Goal: Obtain resource: Obtain resource

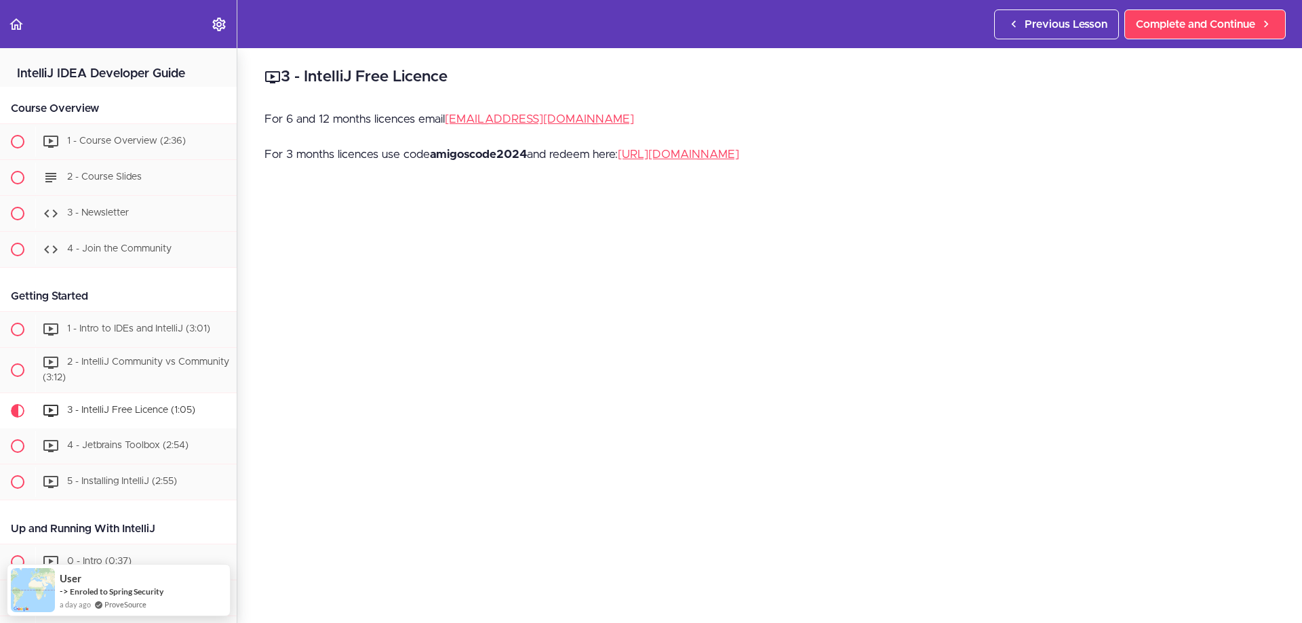
scroll to position [338, 0]
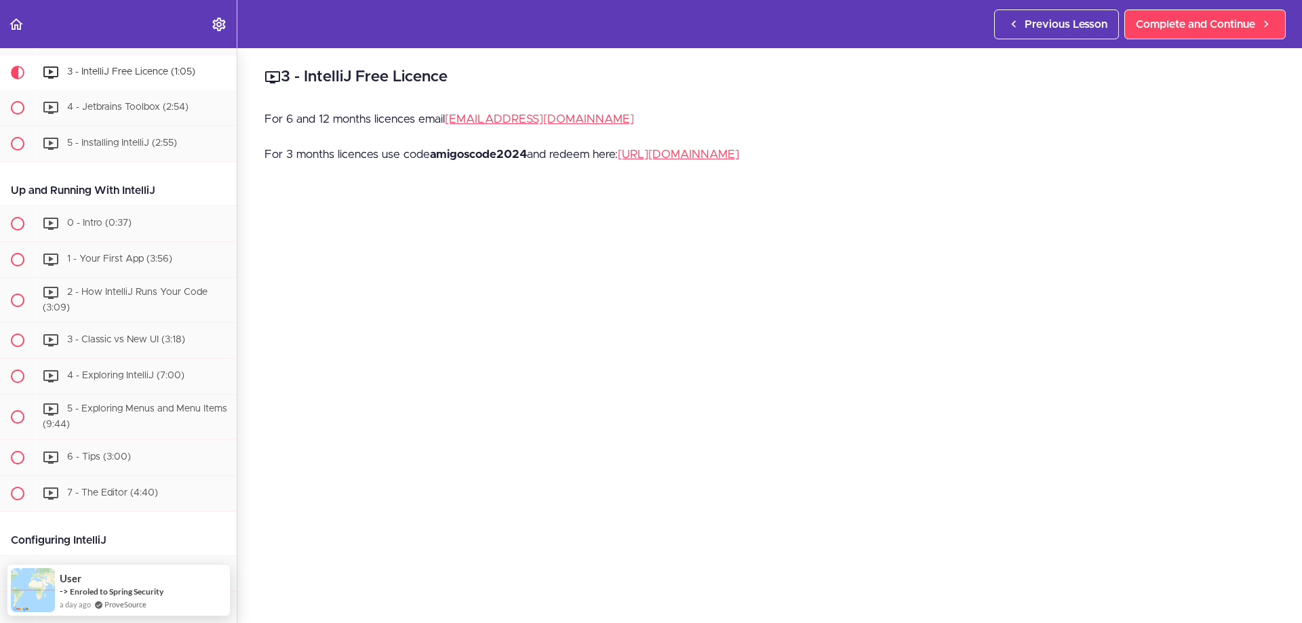
click at [478, 154] on strong "amigoscode2024" at bounding box center [478, 155] width 97 height 12
copy p "amigoscode2024"
click at [642, 107] on div "3 - IntelliJ Free Licence For 6 and 12 months licences email [EMAIL_ADDRESS][DO…" at bounding box center [769, 335] width 1065 height 575
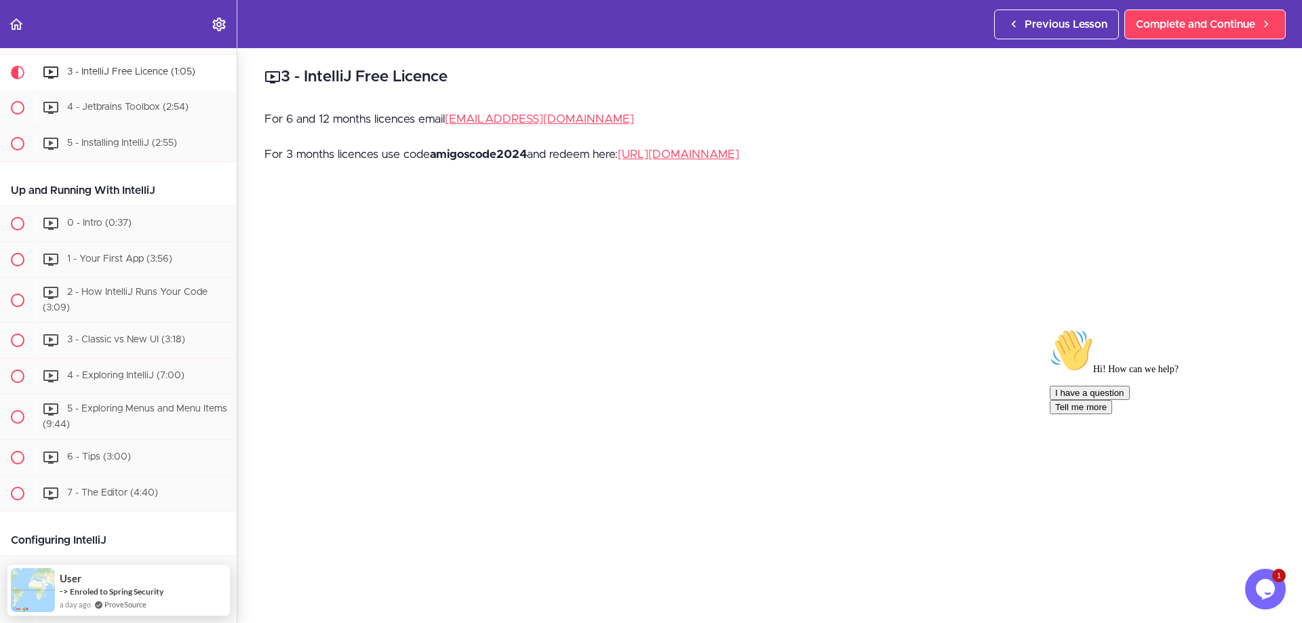
click at [1258, 587] on icon "$i18n('chat', 'chat_widget')" at bounding box center [1265, 589] width 19 height 20
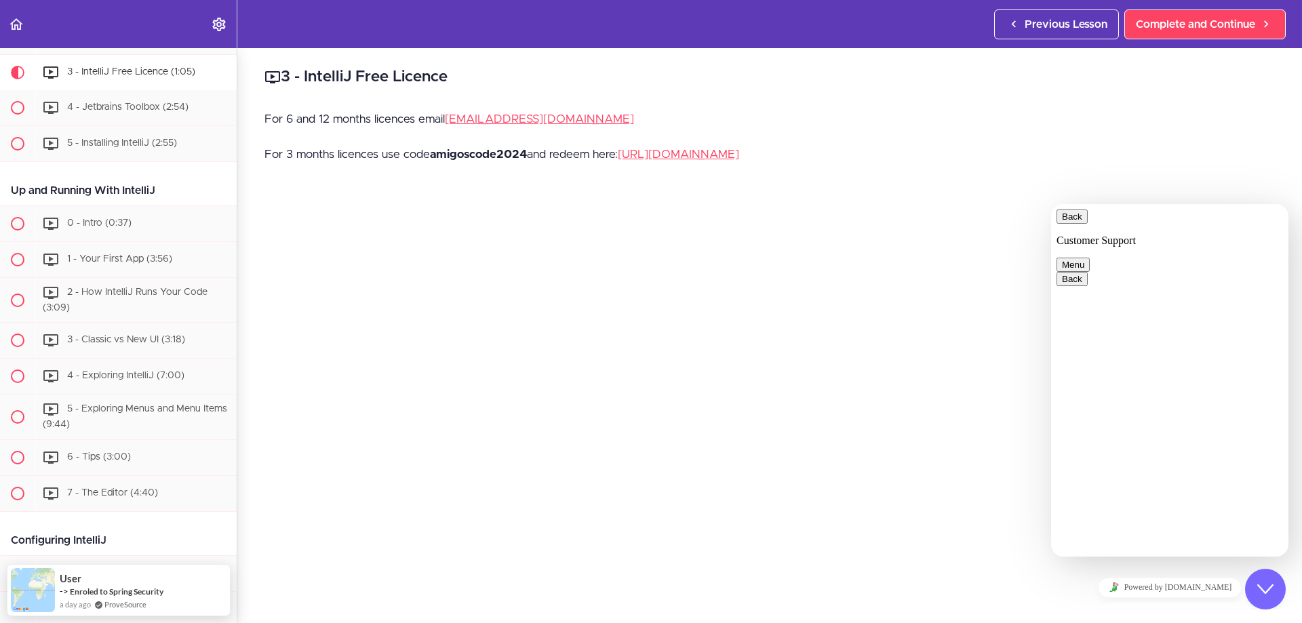
drag, startPoint x: 1258, startPoint y: 587, endPoint x: 1252, endPoint y: 592, distance: 7.9
click at [1258, 587] on icon "Close Chat This icon closes the chat window." at bounding box center [1266, 589] width 16 height 16
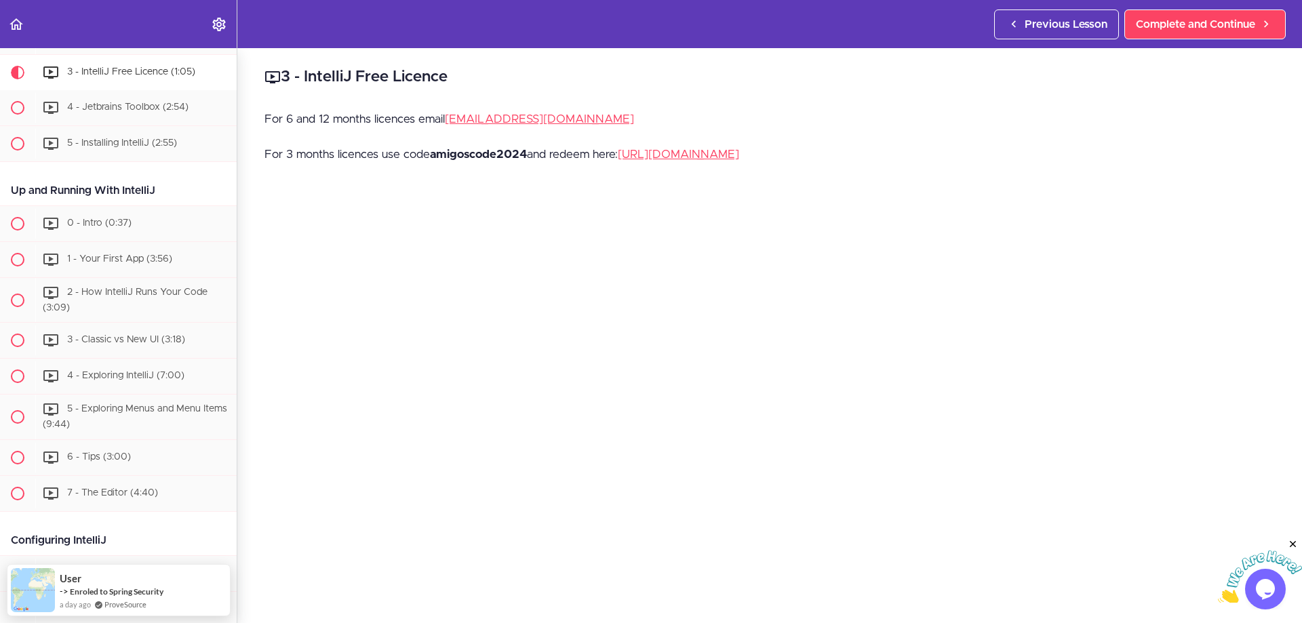
click at [444, 154] on strong "amigoscode2024" at bounding box center [478, 155] width 97 height 12
click at [522, 192] on div "3 - IntelliJ Free Licence For 6 and 12 months licences email [EMAIL_ADDRESS][DO…" at bounding box center [769, 335] width 1065 height 575
click at [528, 119] on link "[EMAIL_ADDRESS][DOMAIN_NAME]" at bounding box center [539, 119] width 189 height 12
drag, startPoint x: 558, startPoint y: 122, endPoint x: 450, endPoint y: 128, distance: 107.3
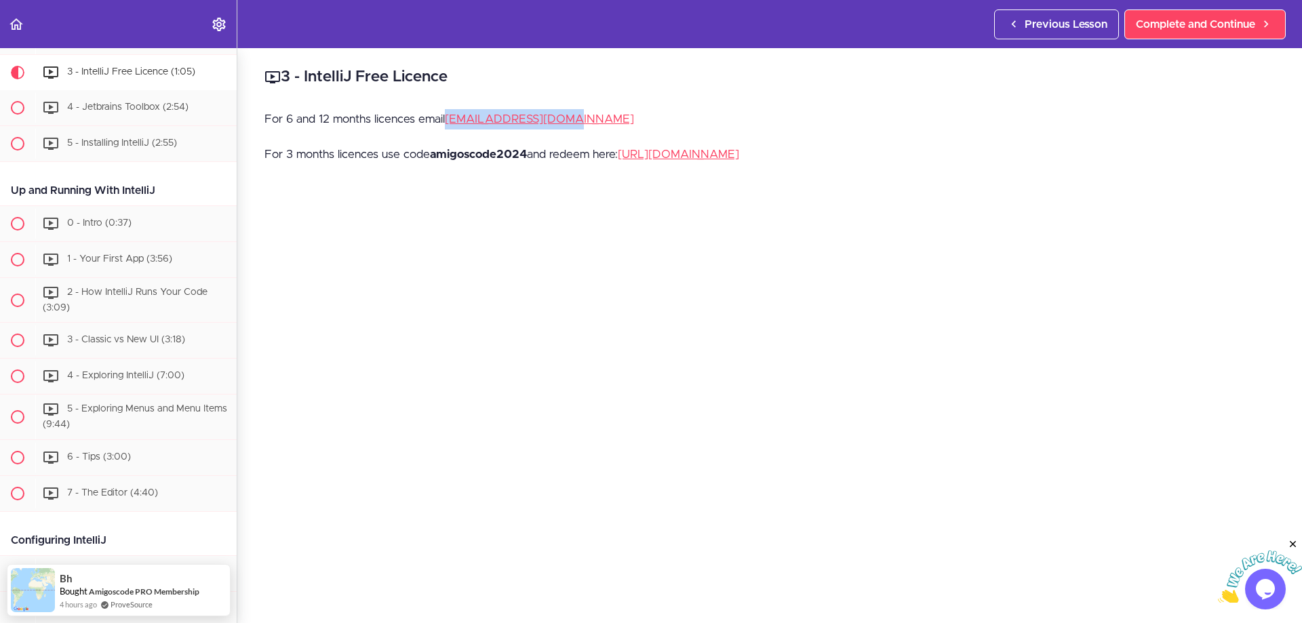
click at [450, 128] on p "For 6 and 12 months licences email [EMAIL_ADDRESS][DOMAIN_NAME]" at bounding box center [770, 119] width 1011 height 20
copy link "[EMAIL_ADDRESS][DOMAIN_NAME]"
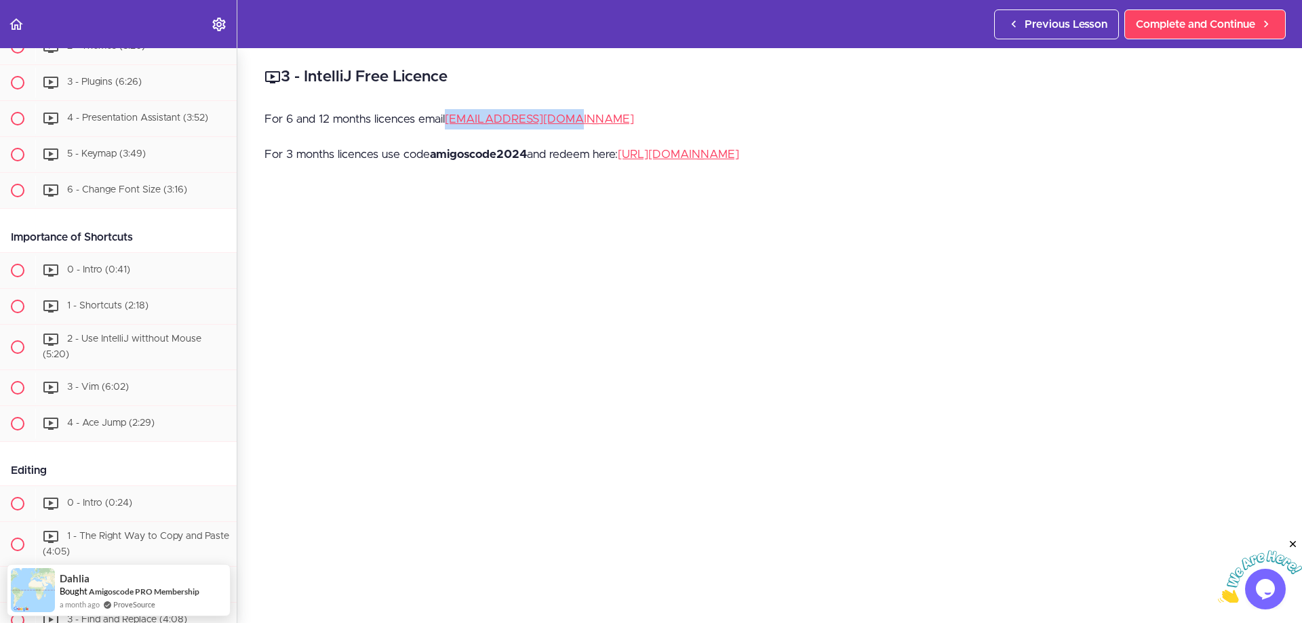
scroll to position [1017, 0]
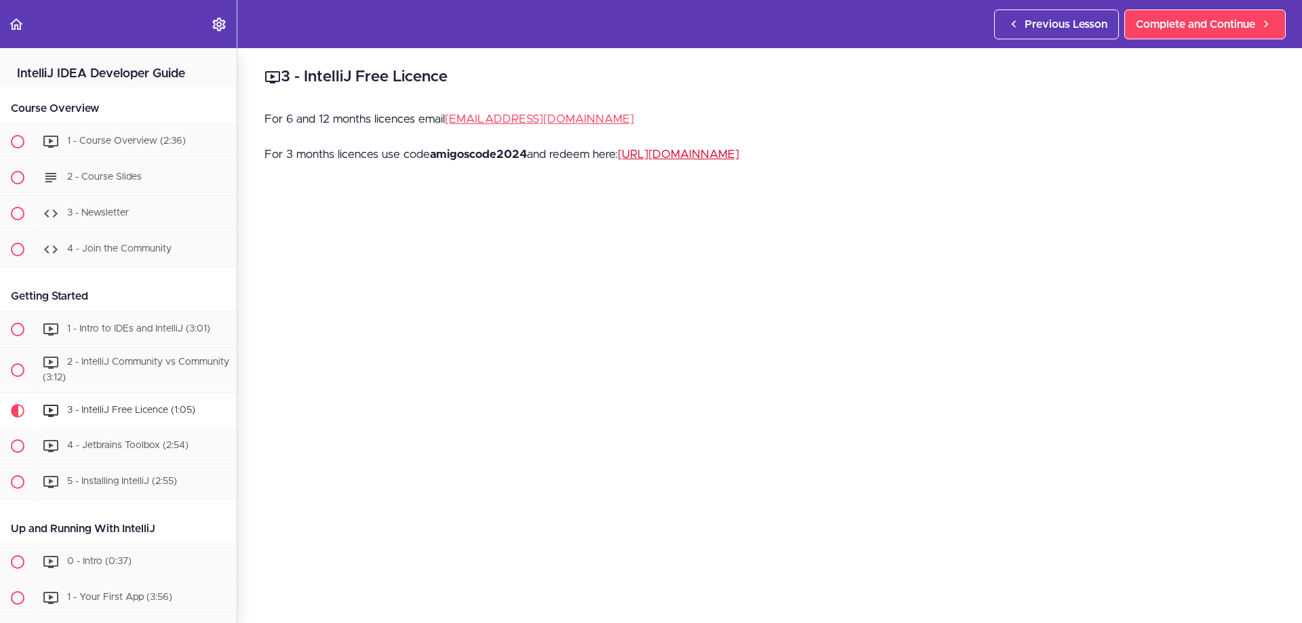
scroll to position [338, 0]
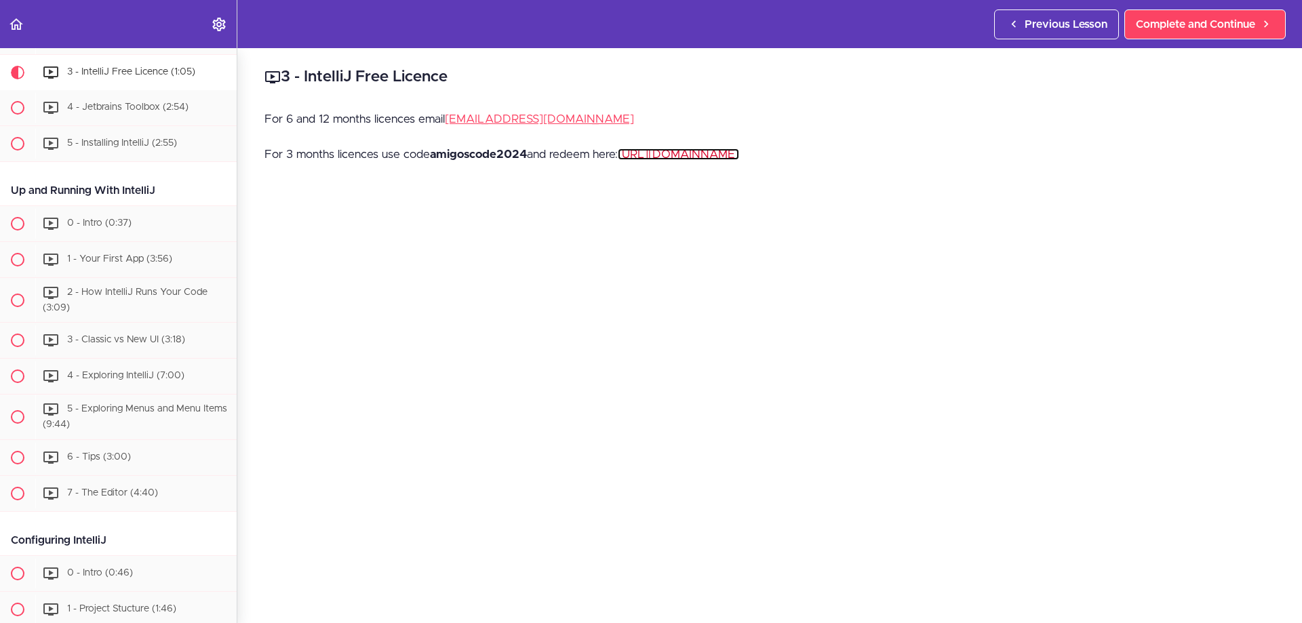
click at [682, 160] on link "[URL][DOMAIN_NAME]" at bounding box center [678, 155] width 121 height 12
